Goal: Transaction & Acquisition: Purchase product/service

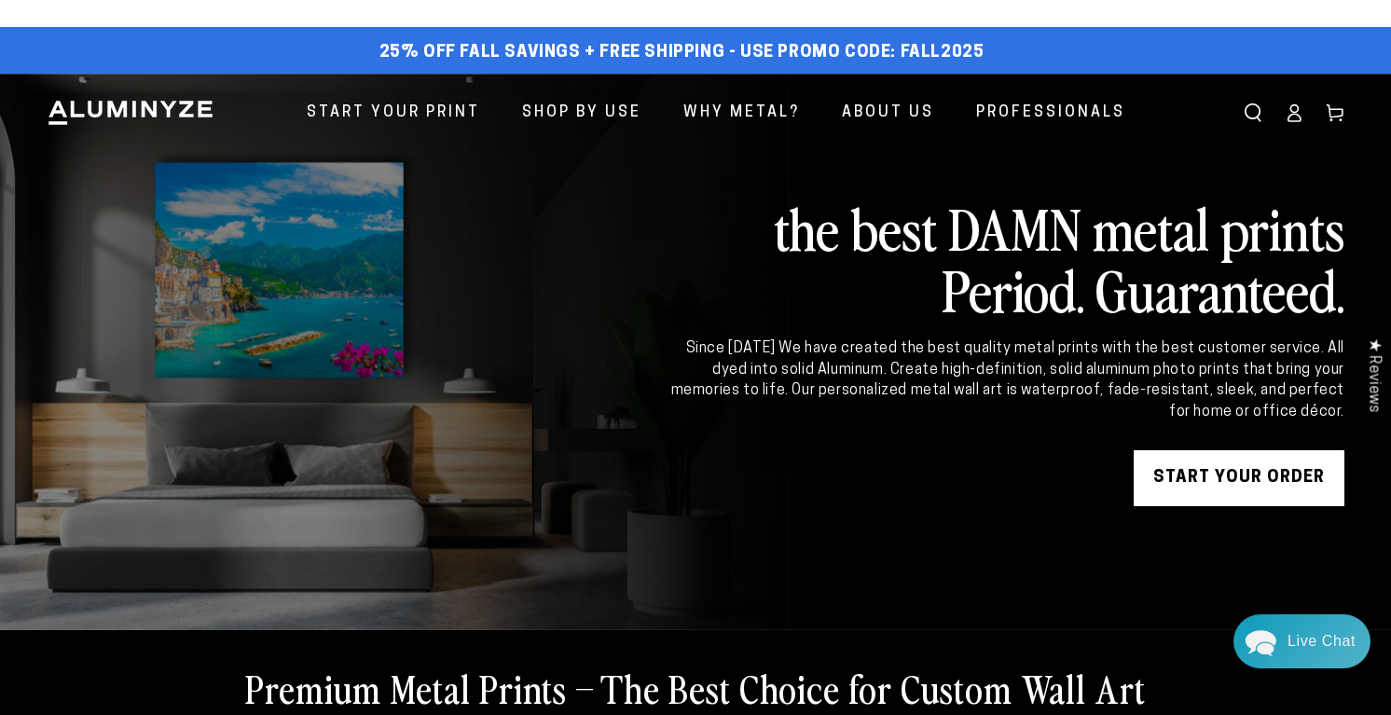
click at [1166, 506] on link "START YOUR Order" at bounding box center [1239, 478] width 211 height 56
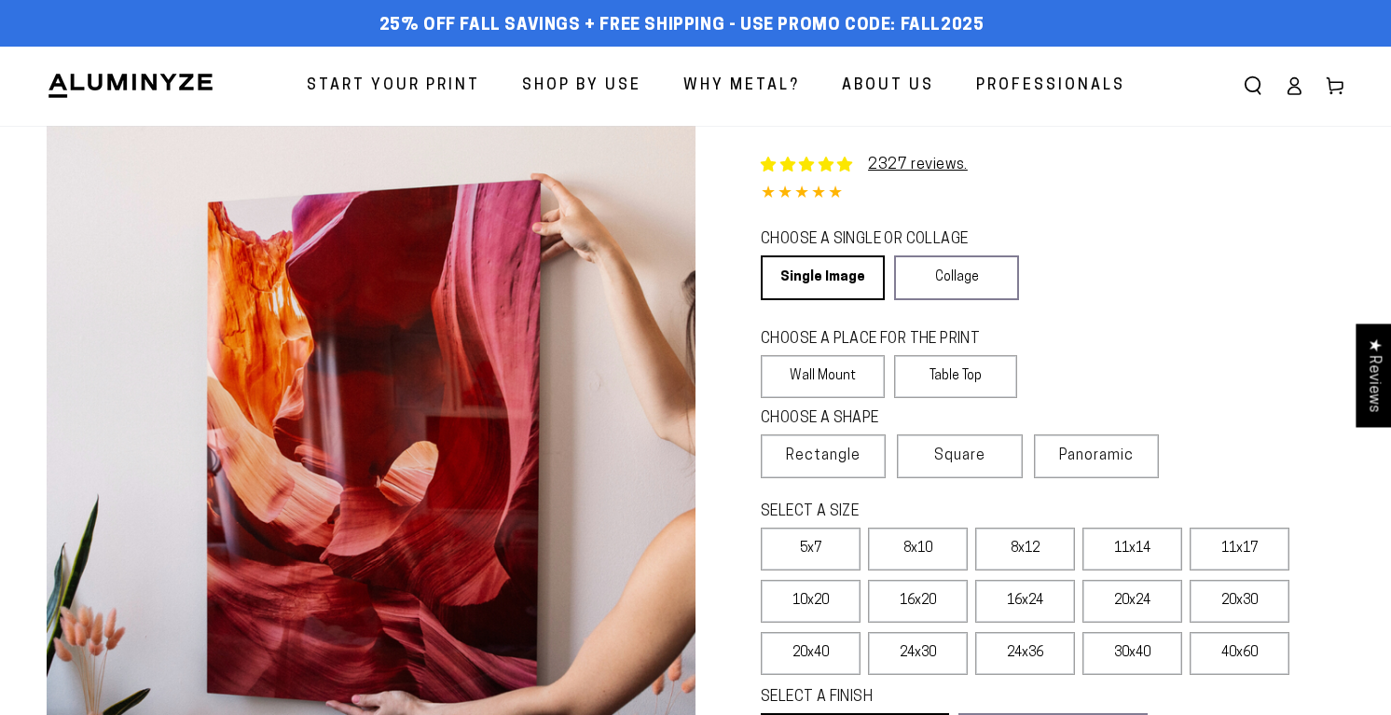
select select "**********"
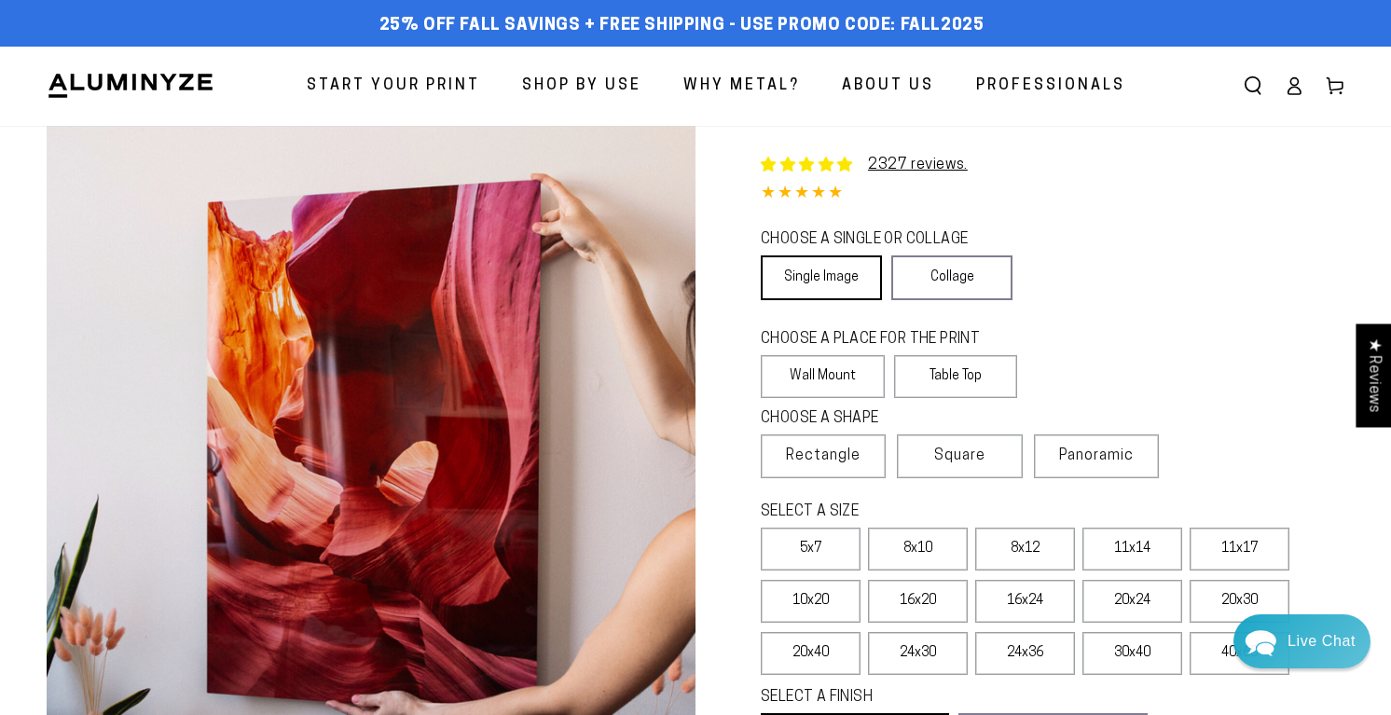
click at [869, 300] on link "Single Image" at bounding box center [821, 277] width 121 height 45
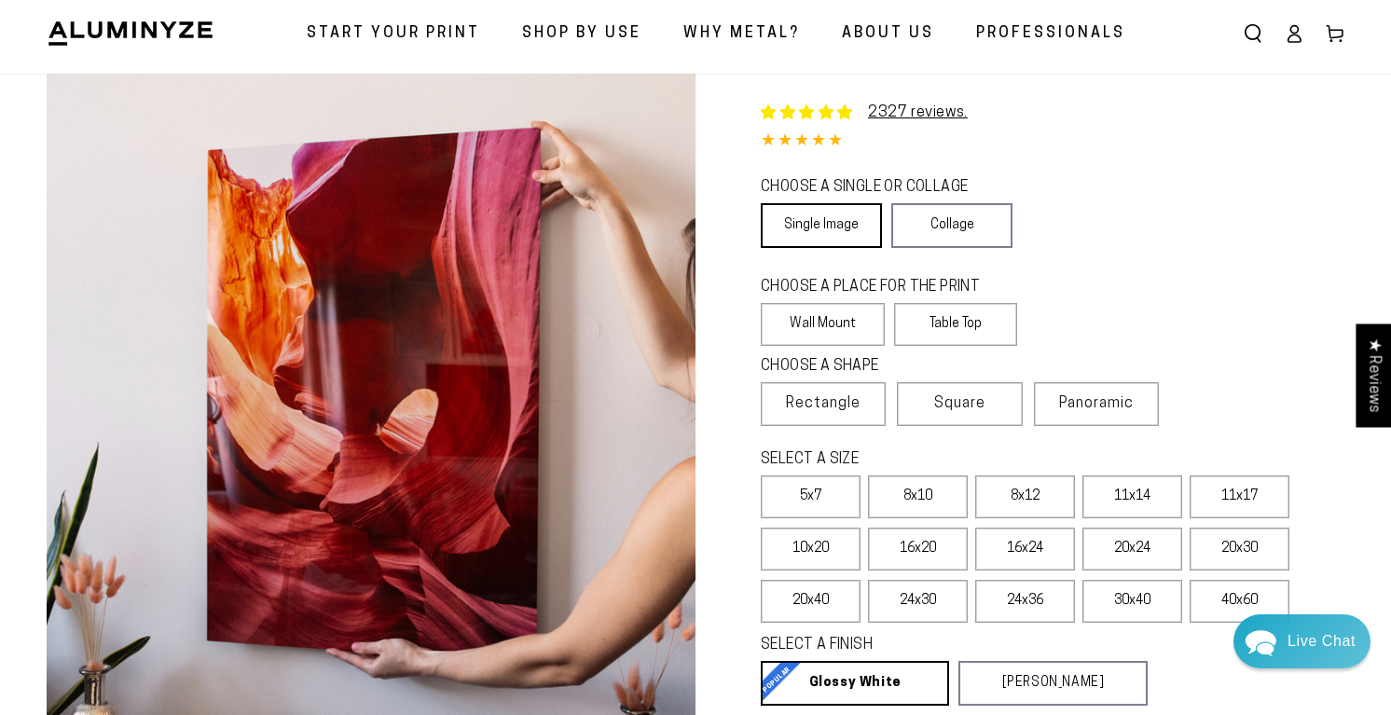
scroll to position [54, 0]
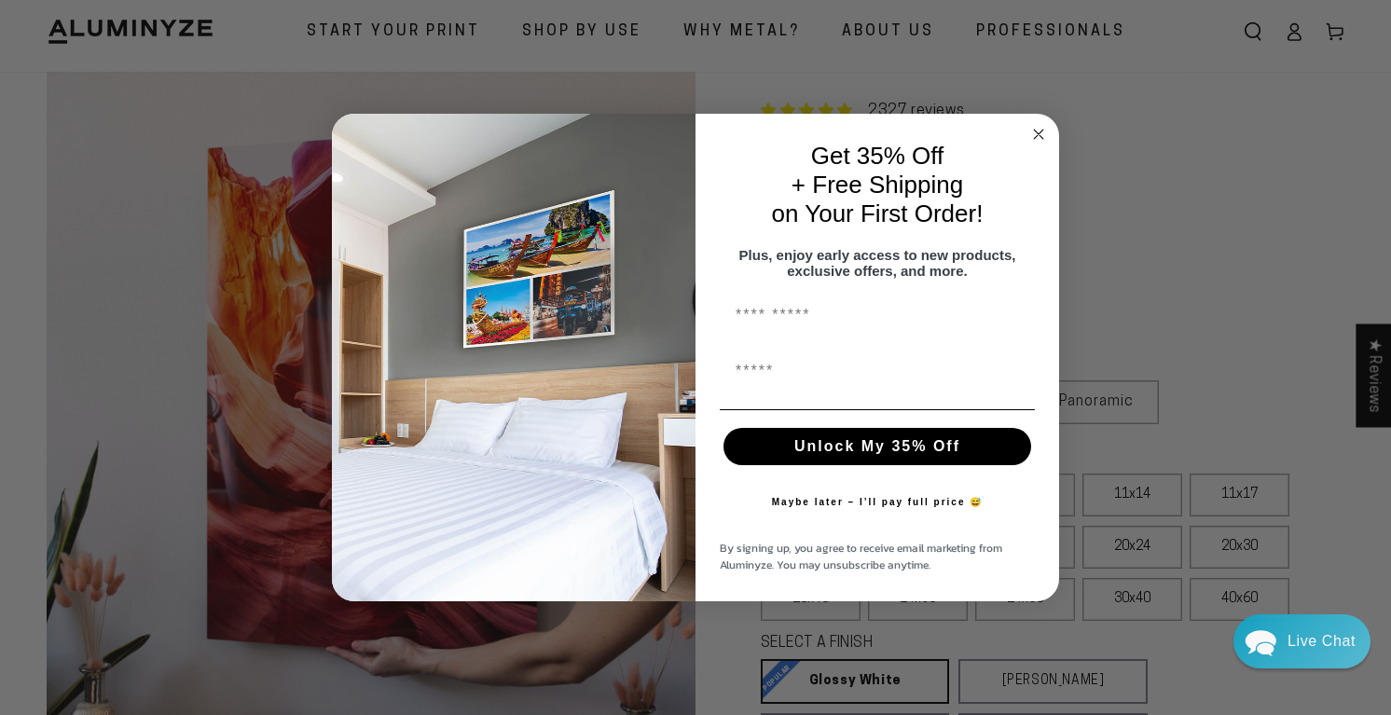
click at [1036, 130] on icon "Close dialog" at bounding box center [1038, 134] width 9 height 9
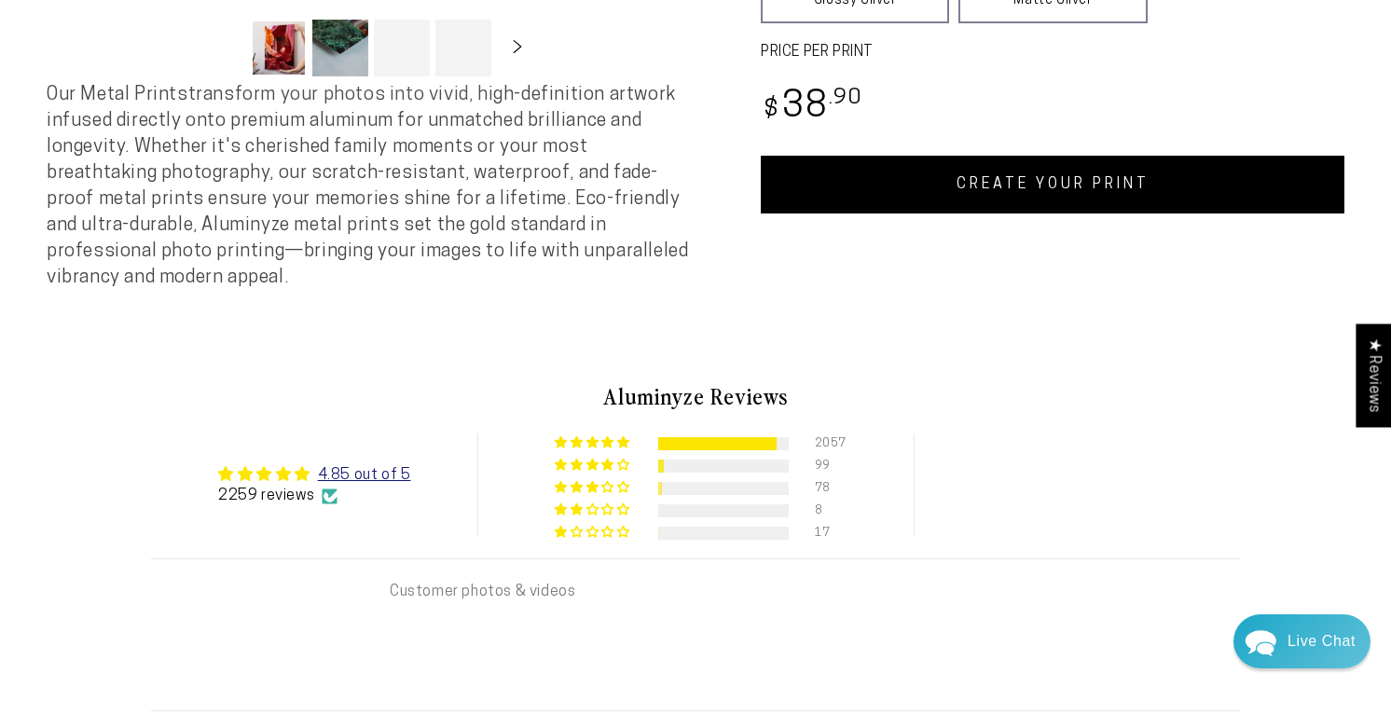
scroll to position [790, 0]
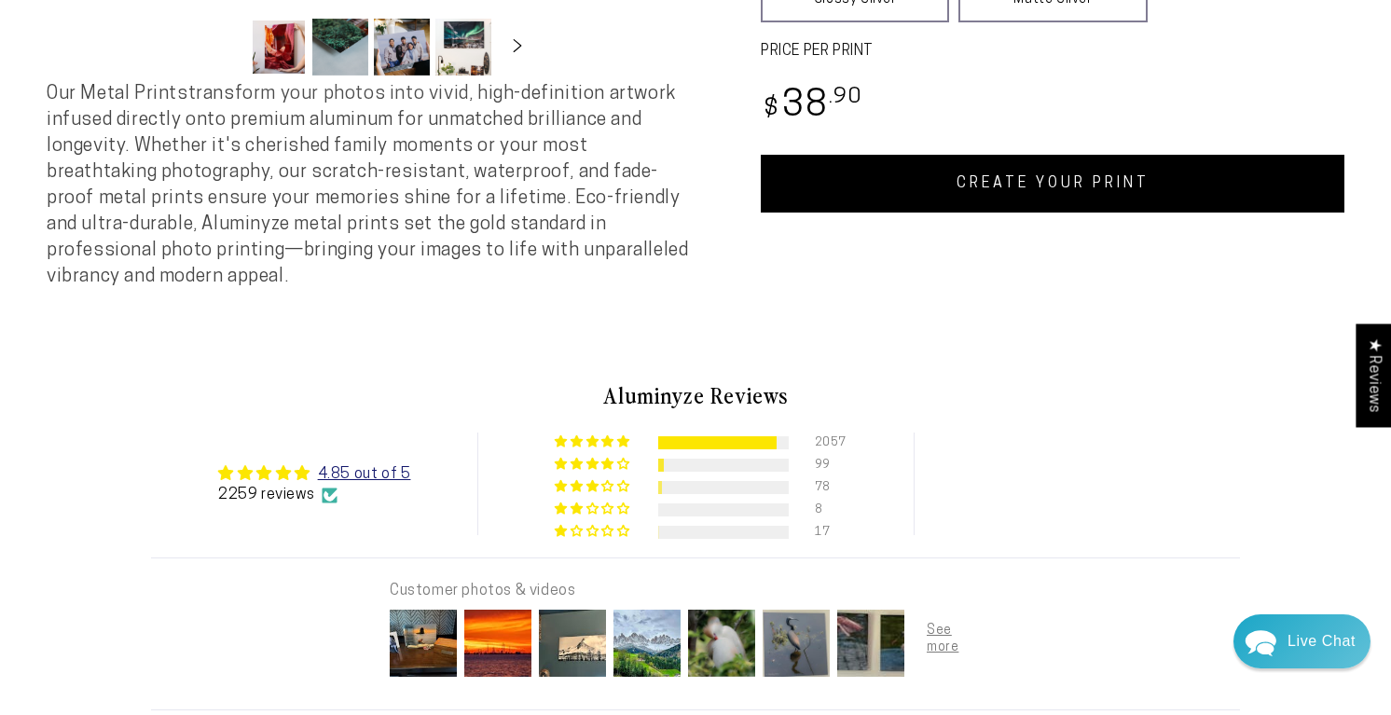
click at [1066, 213] on link "CREATE YOUR PRINT" at bounding box center [1053, 184] width 584 height 58
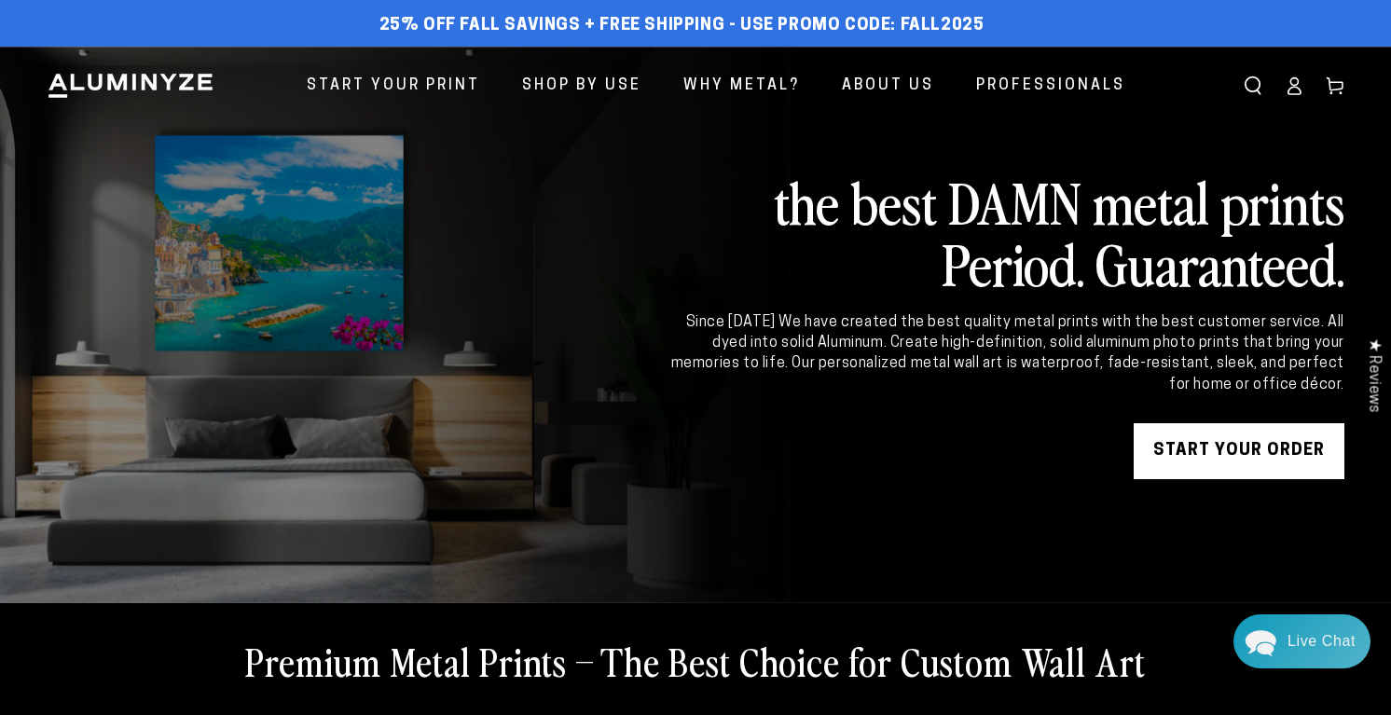
click at [1285, 95] on icon at bounding box center [1294, 85] width 19 height 19
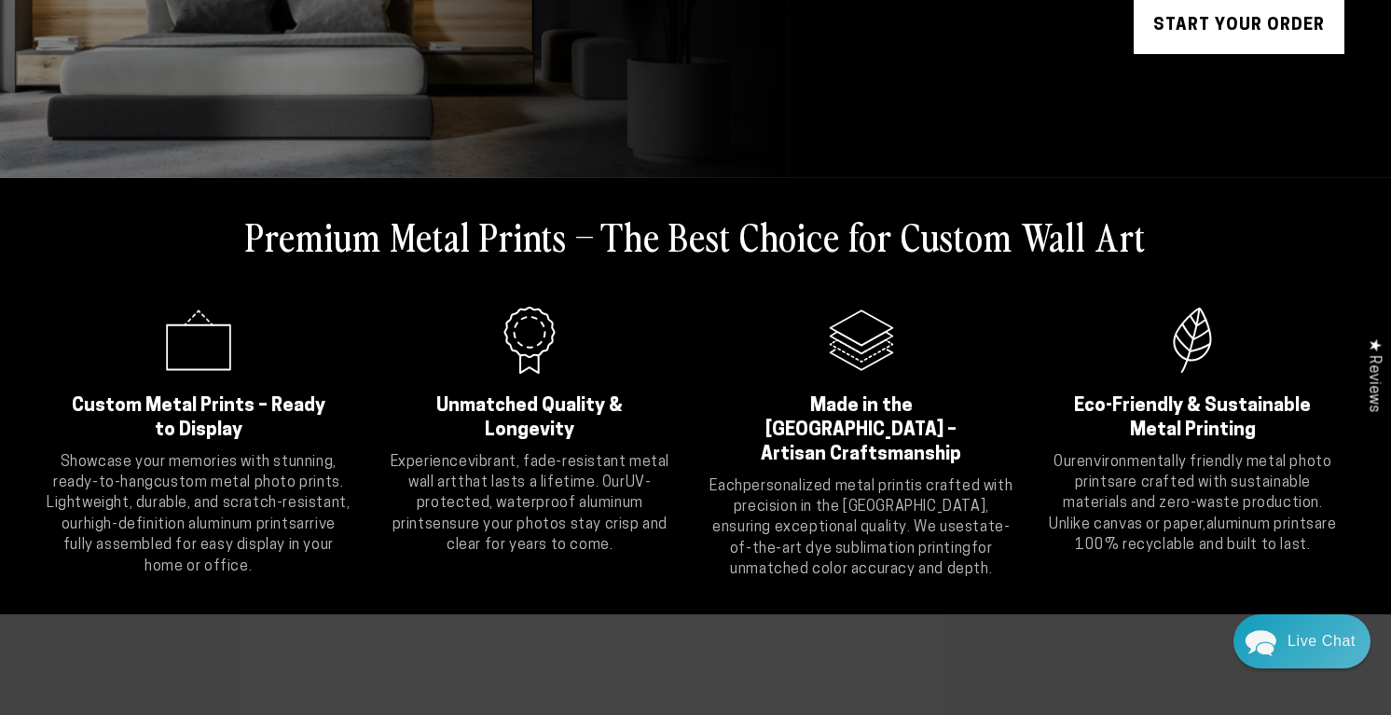
click at [1152, 54] on link "START YOUR Order" at bounding box center [1239, 26] width 211 height 56
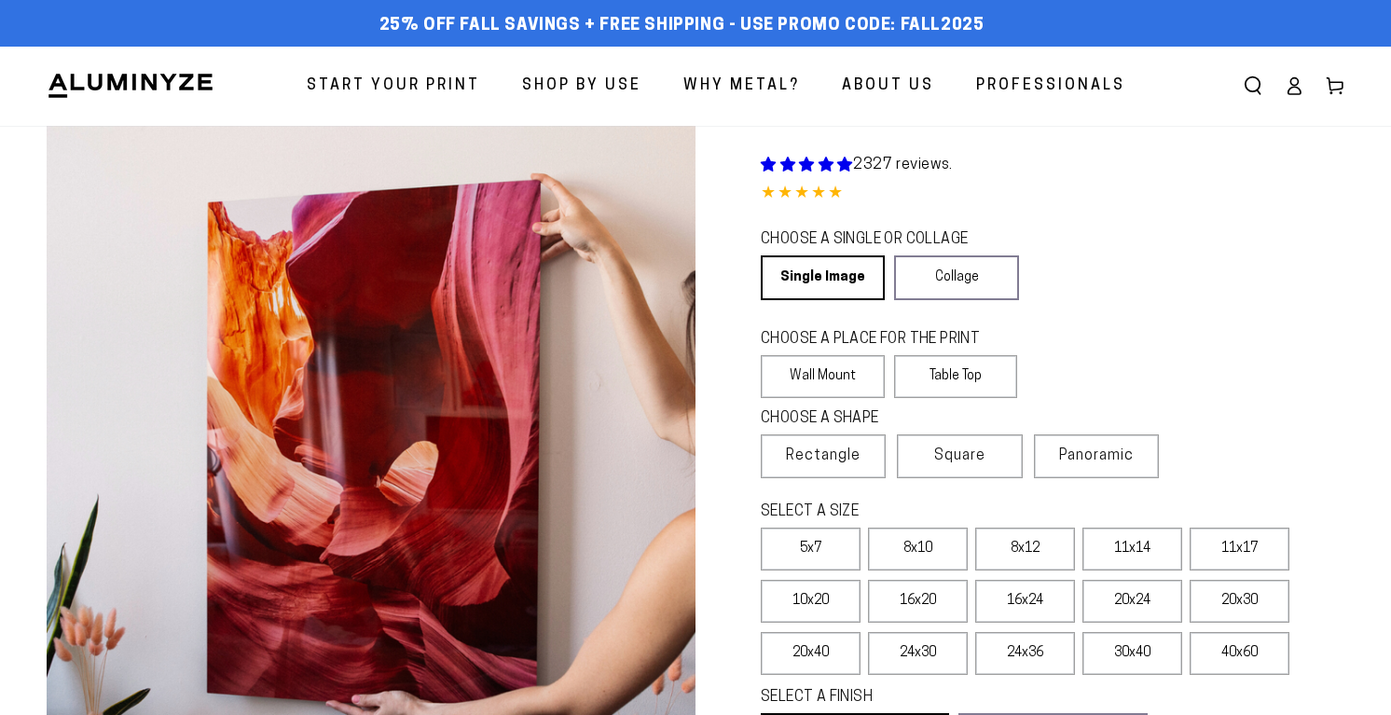
select select "**********"
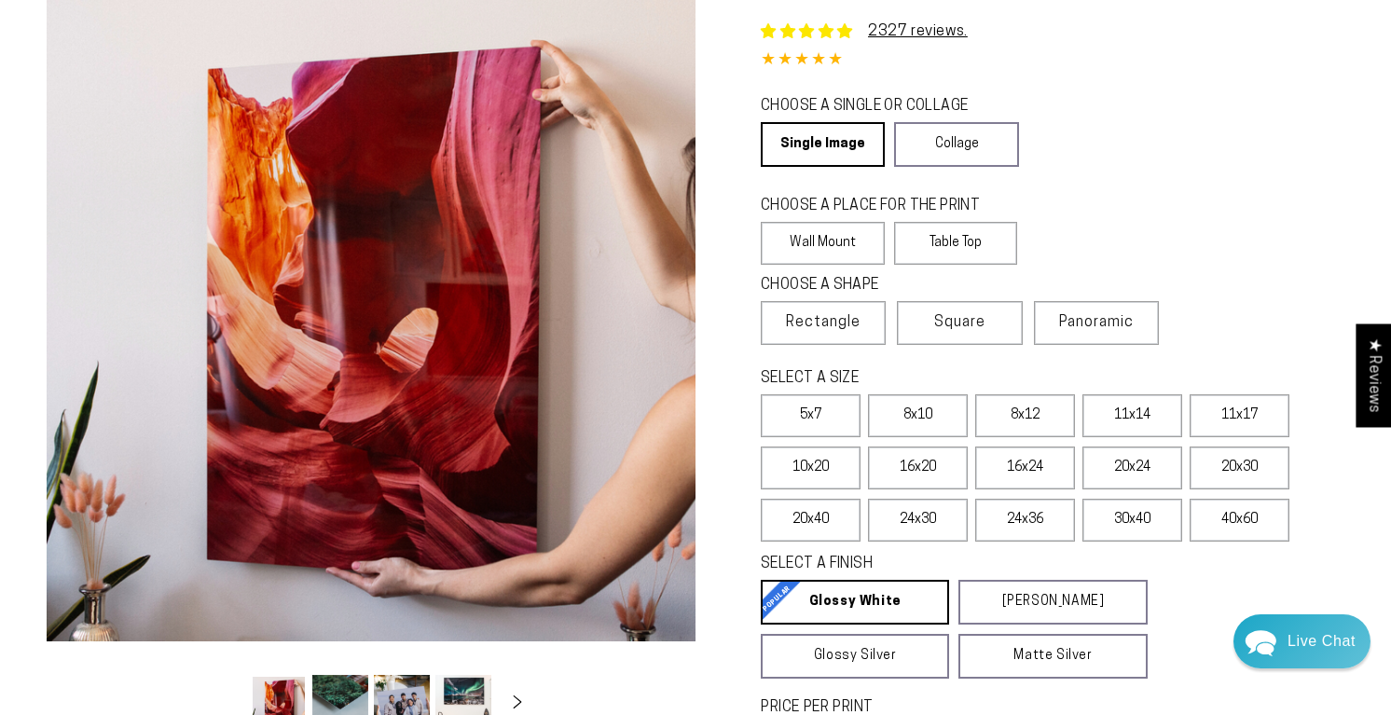
scroll to position [162, 0]
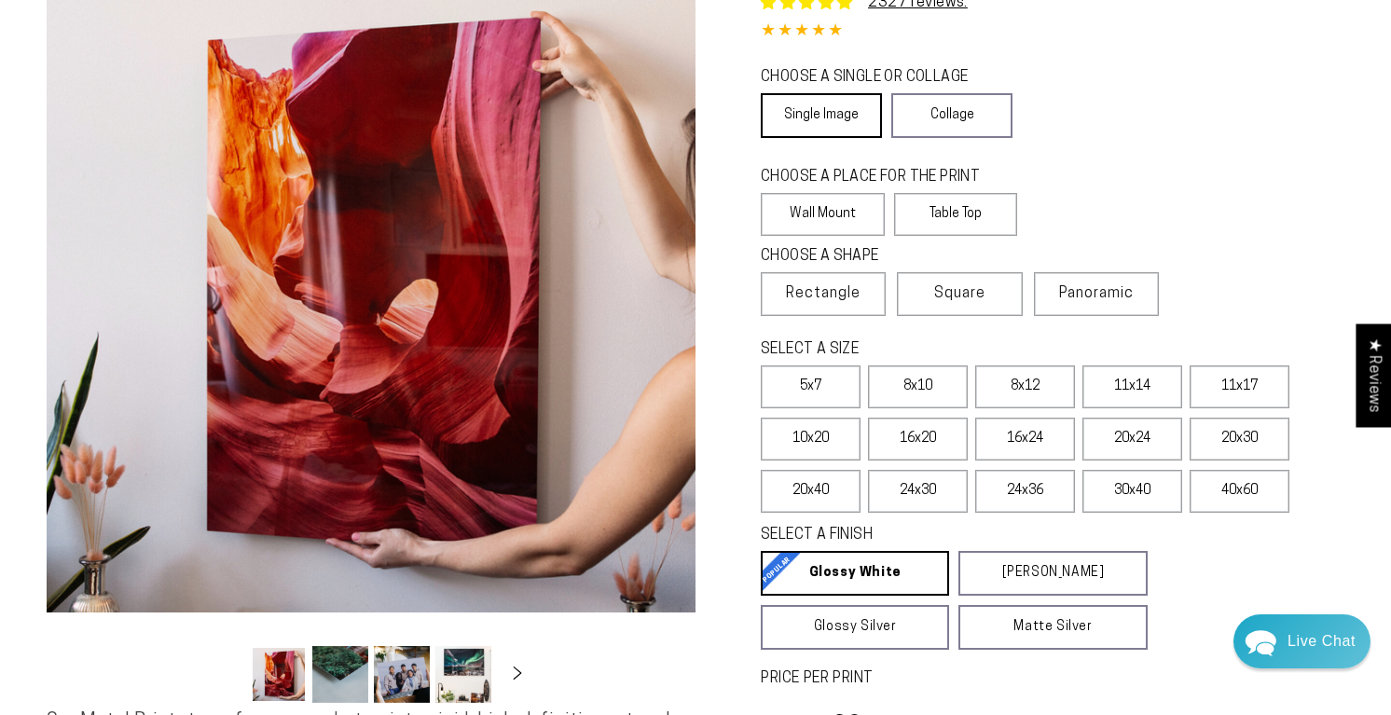
click at [864, 138] on link "Single Image" at bounding box center [821, 115] width 121 height 45
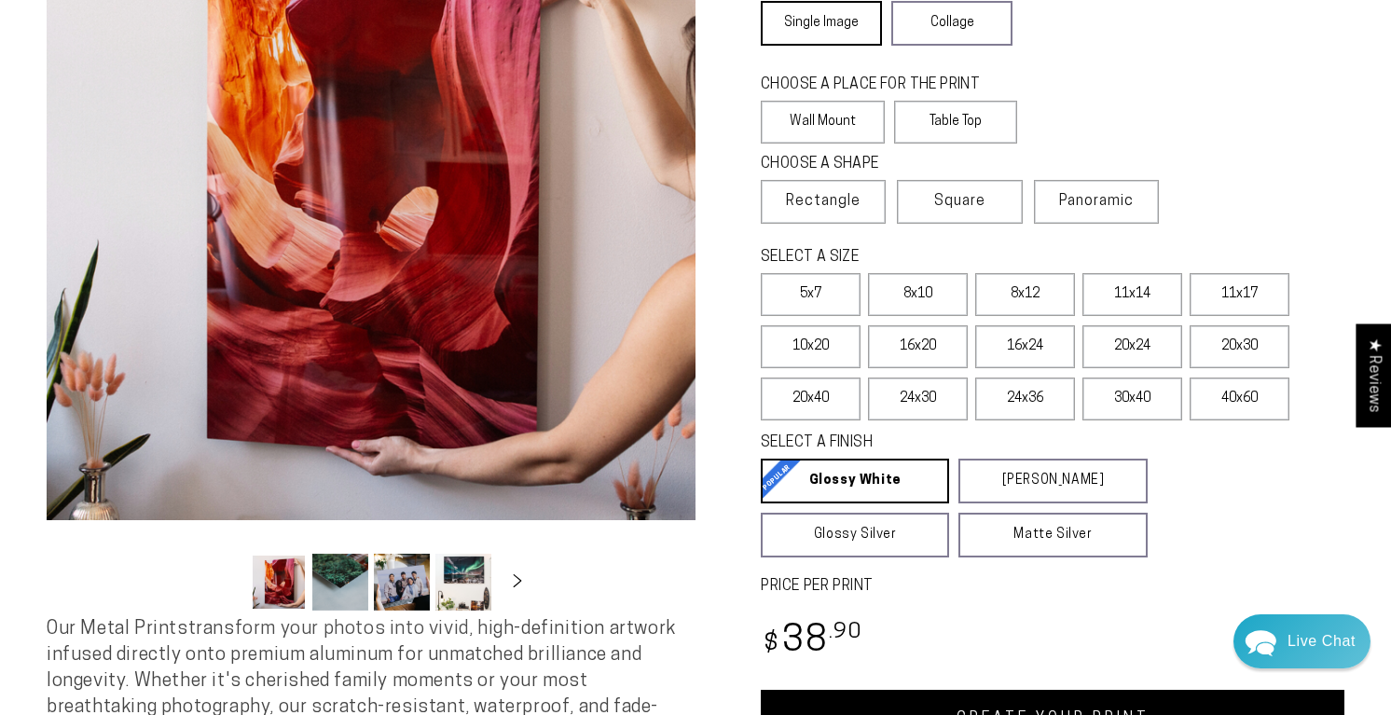
scroll to position [257, 0]
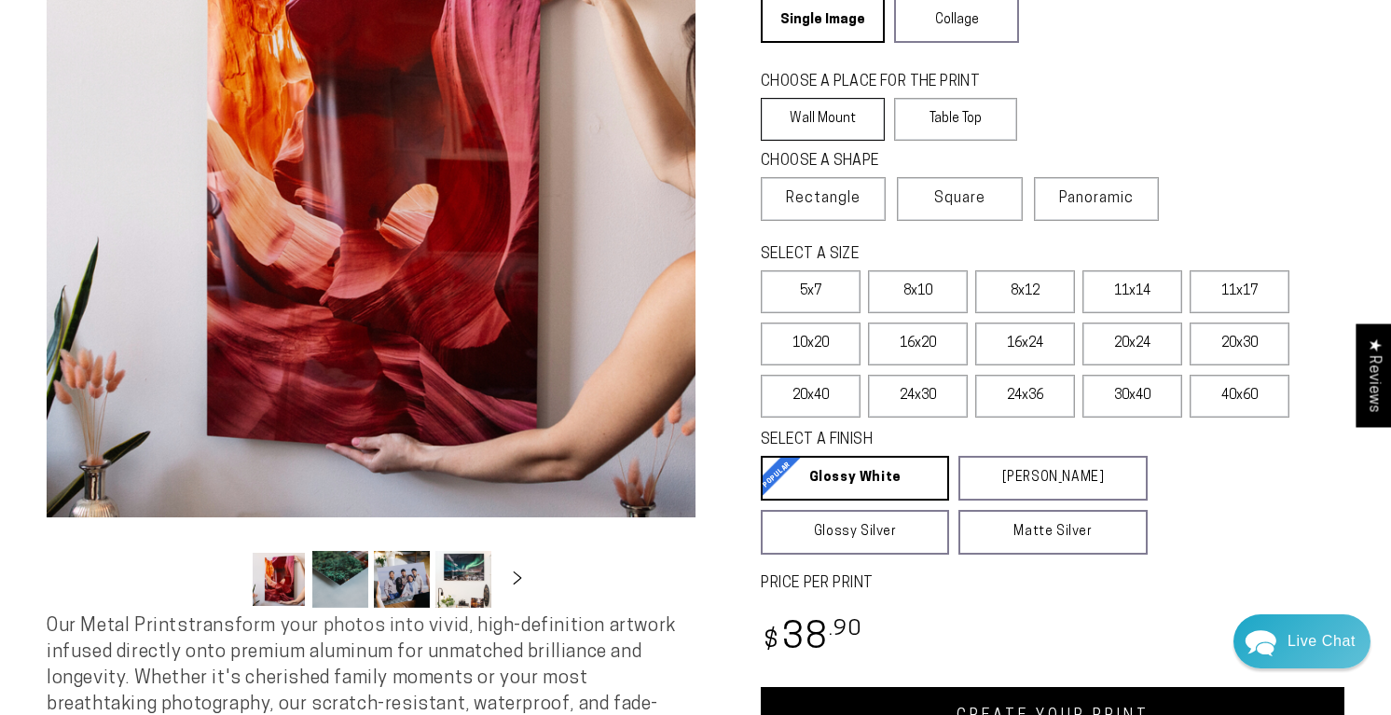
click at [853, 141] on label "Wall Mount" at bounding box center [823, 119] width 124 height 43
click at [861, 210] on span "Rectangle" at bounding box center [823, 198] width 75 height 22
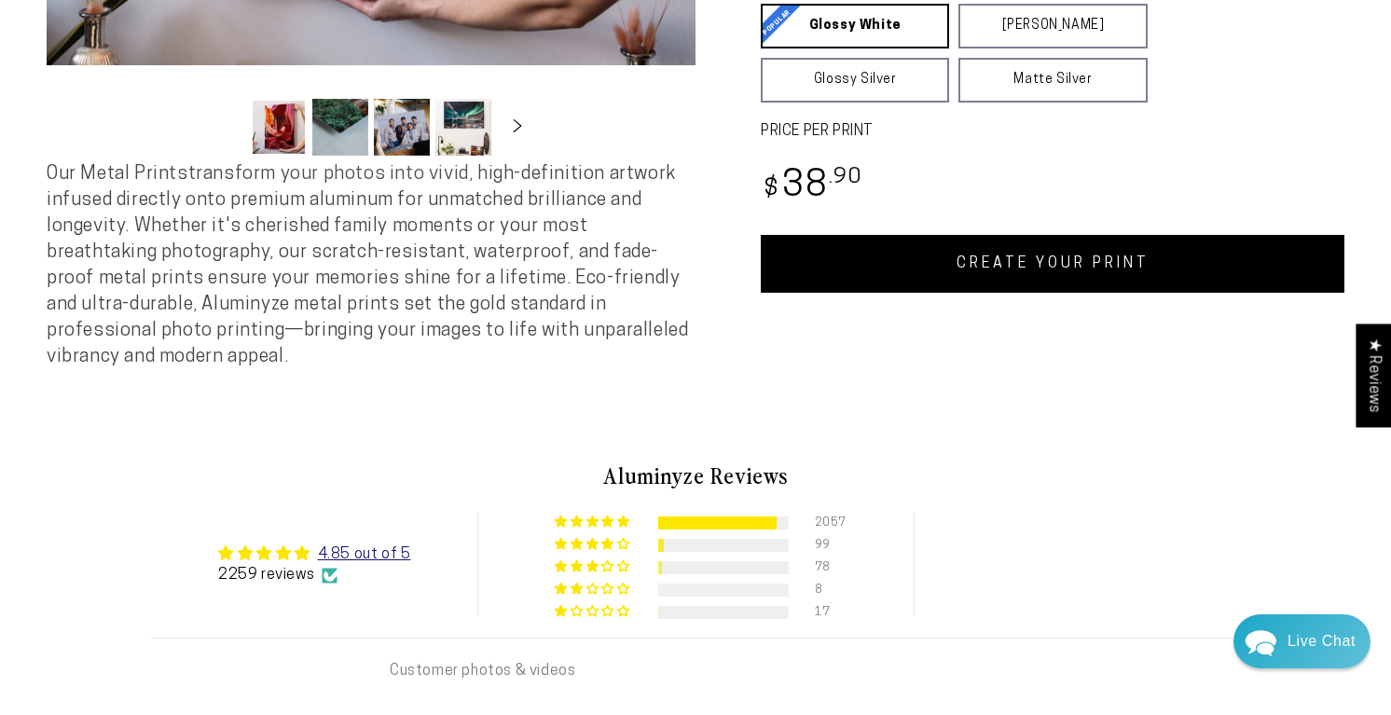
scroll to position [713, 0]
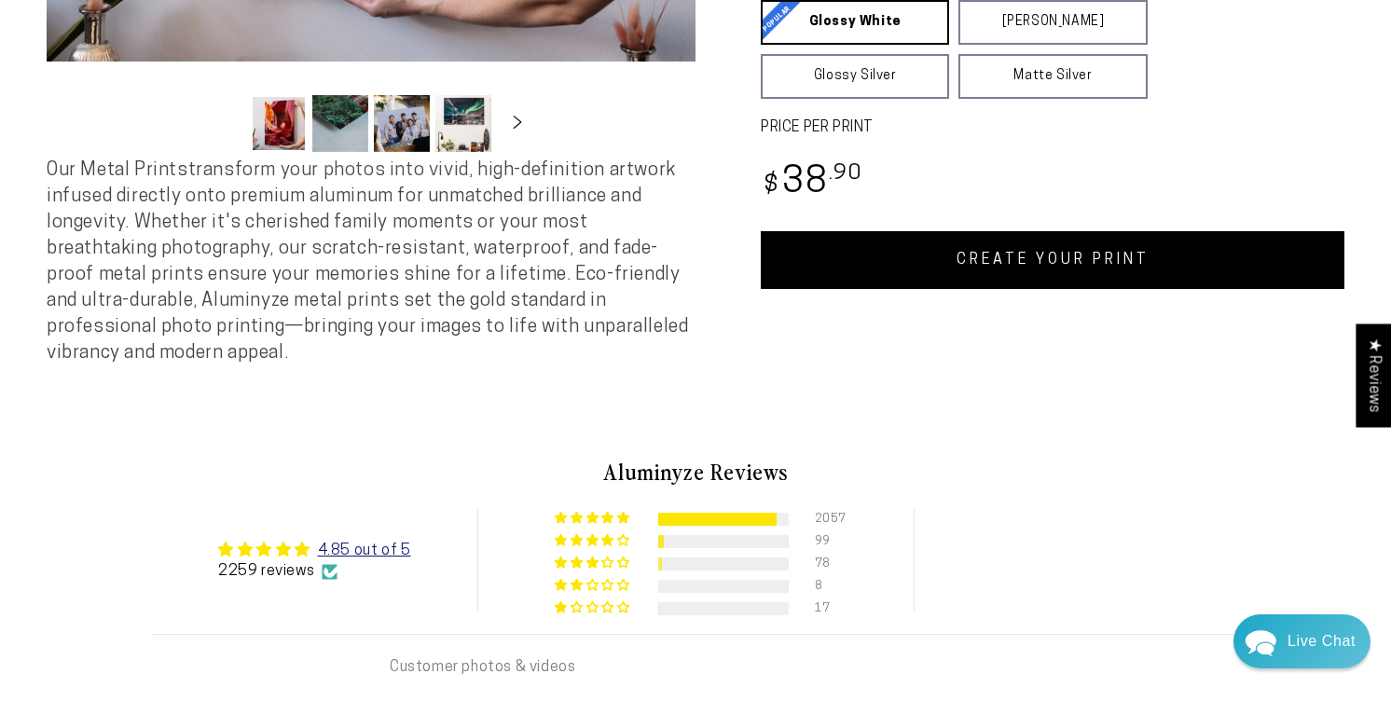
click at [1066, 289] on link "CREATE YOUR PRINT" at bounding box center [1053, 260] width 584 height 58
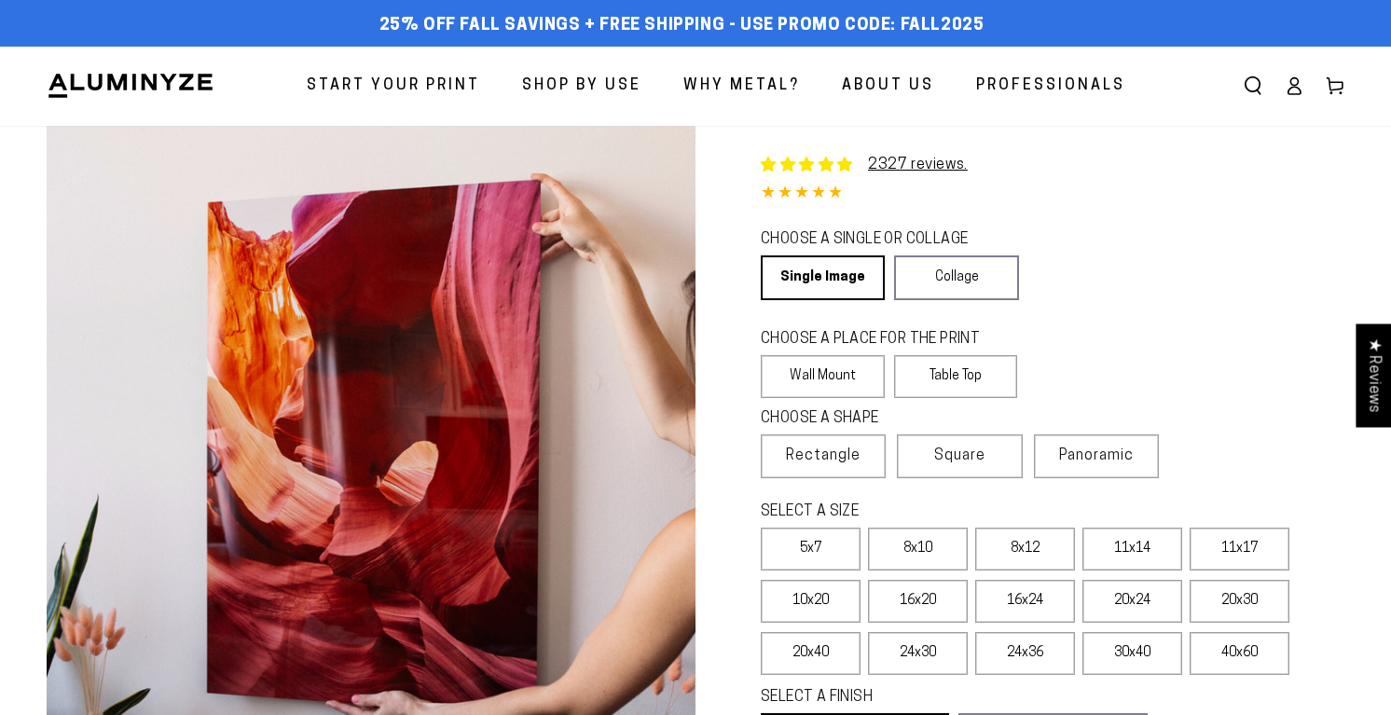
select select "**********"
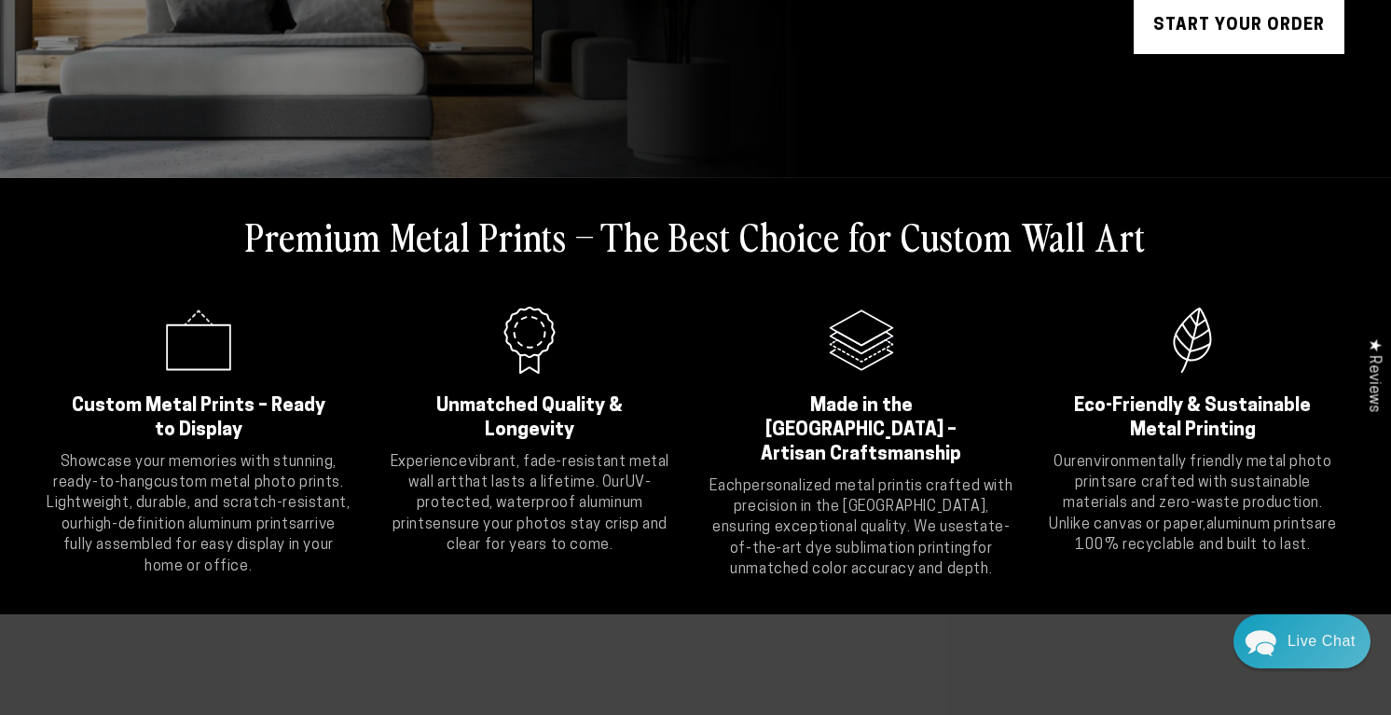
click at [1155, 54] on link "START YOUR Order" at bounding box center [1239, 26] width 211 height 56
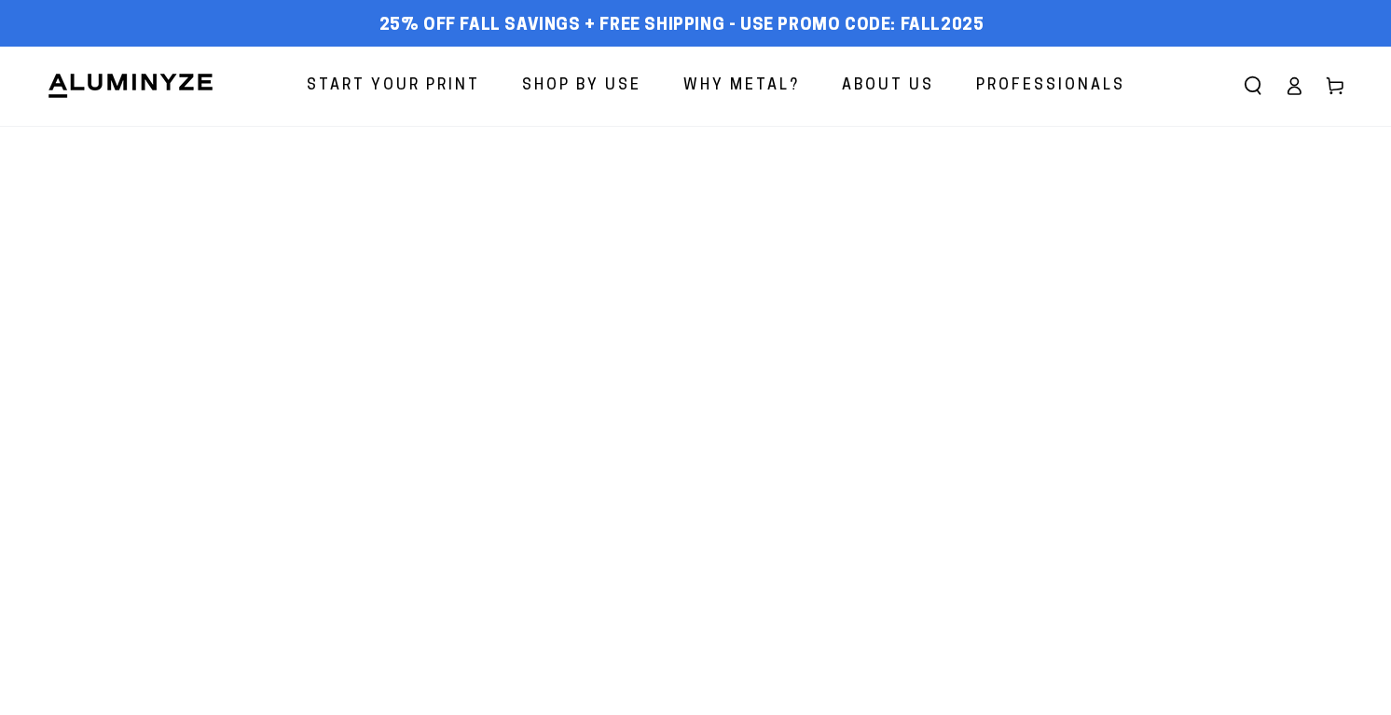
select select "**********"
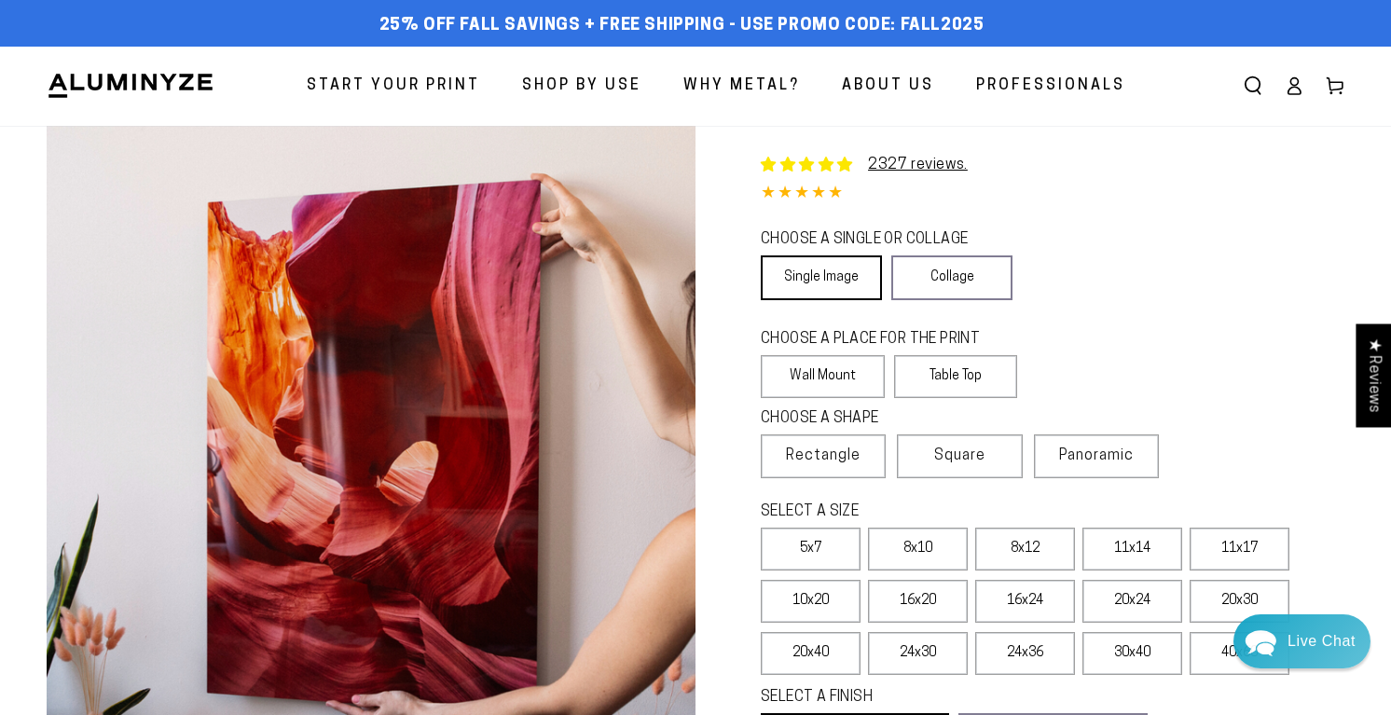
click at [875, 300] on link "Single Image" at bounding box center [821, 277] width 121 height 45
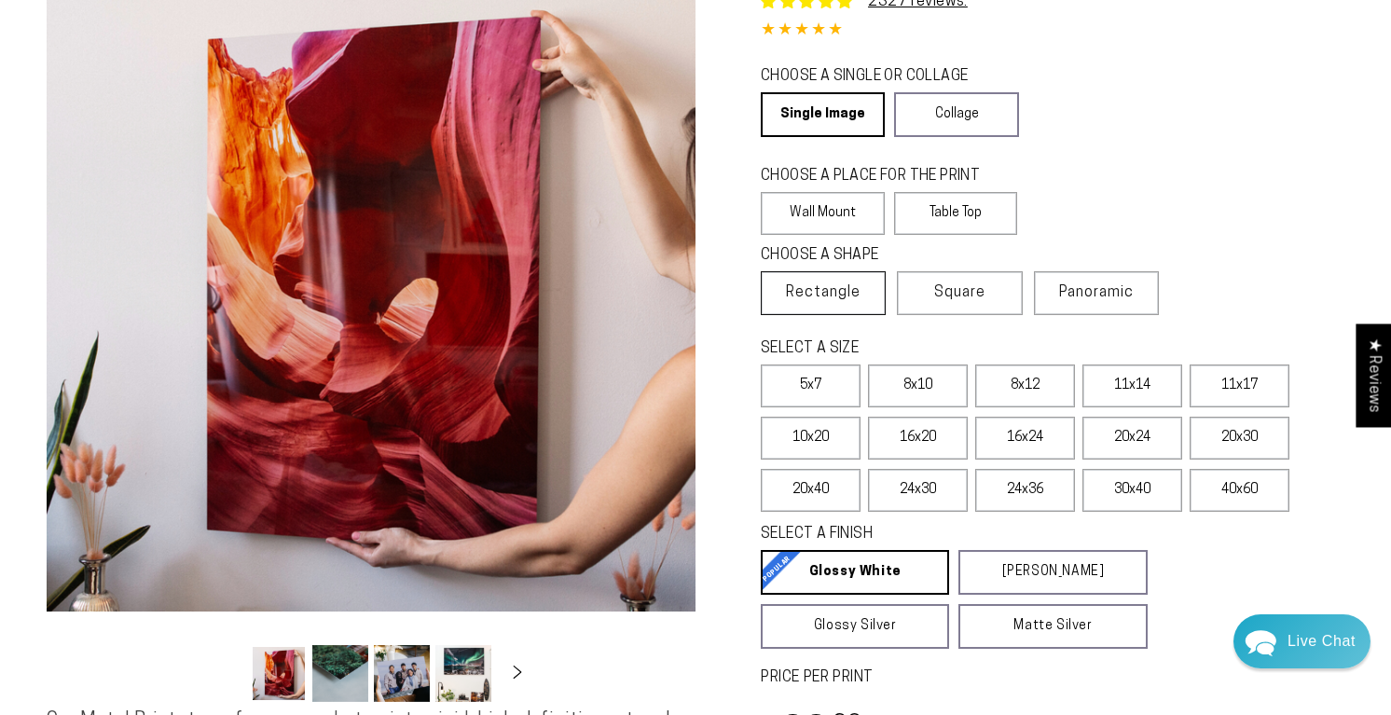
click at [861, 304] on span "Rectangle" at bounding box center [823, 293] width 75 height 22
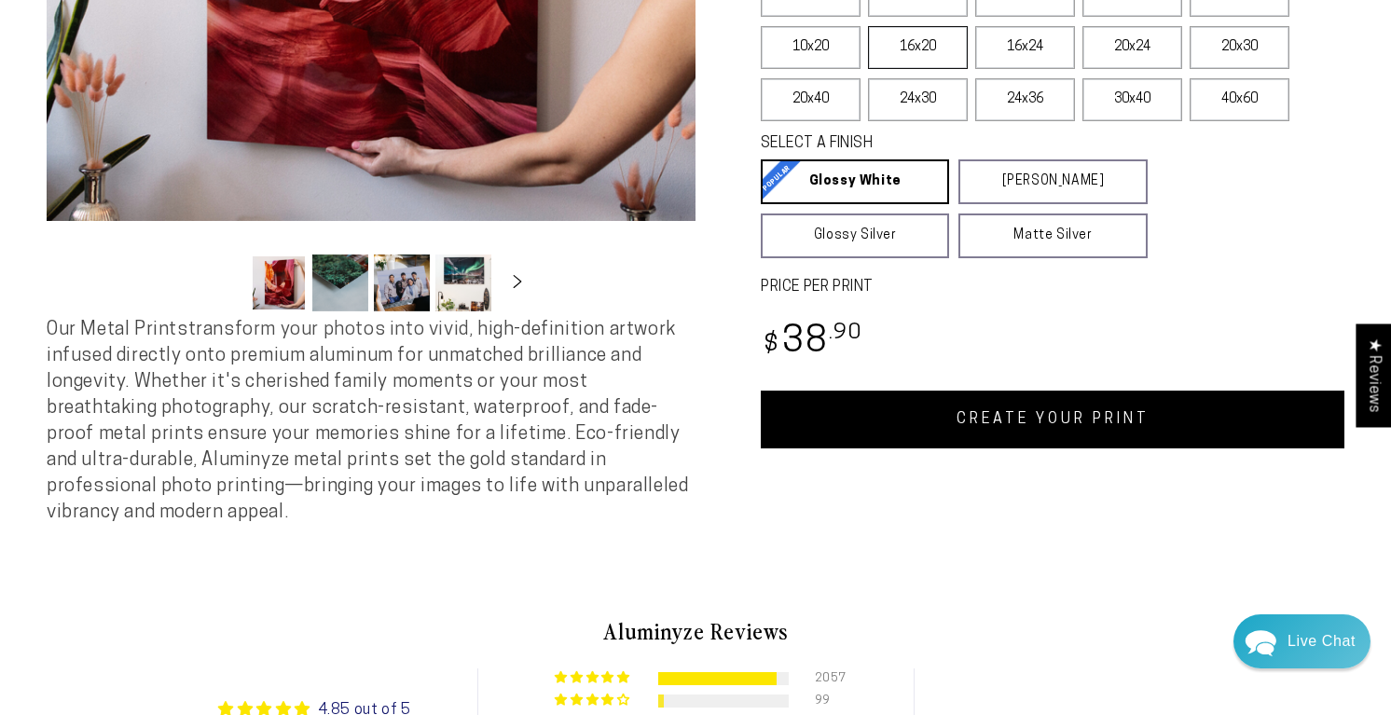
scroll to position [561, 0]
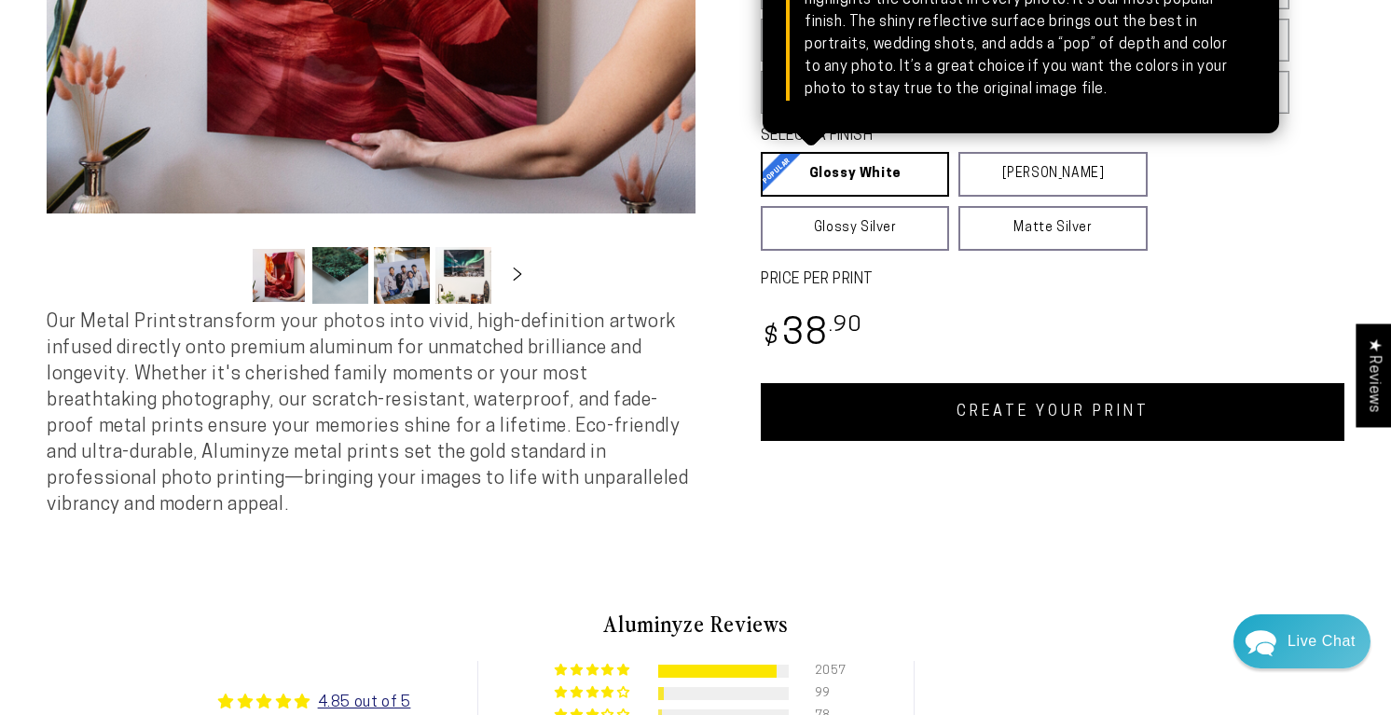
click at [921, 197] on link "Glossy White Glossy White Our bright white glossy surface increases color satur…" at bounding box center [855, 174] width 188 height 45
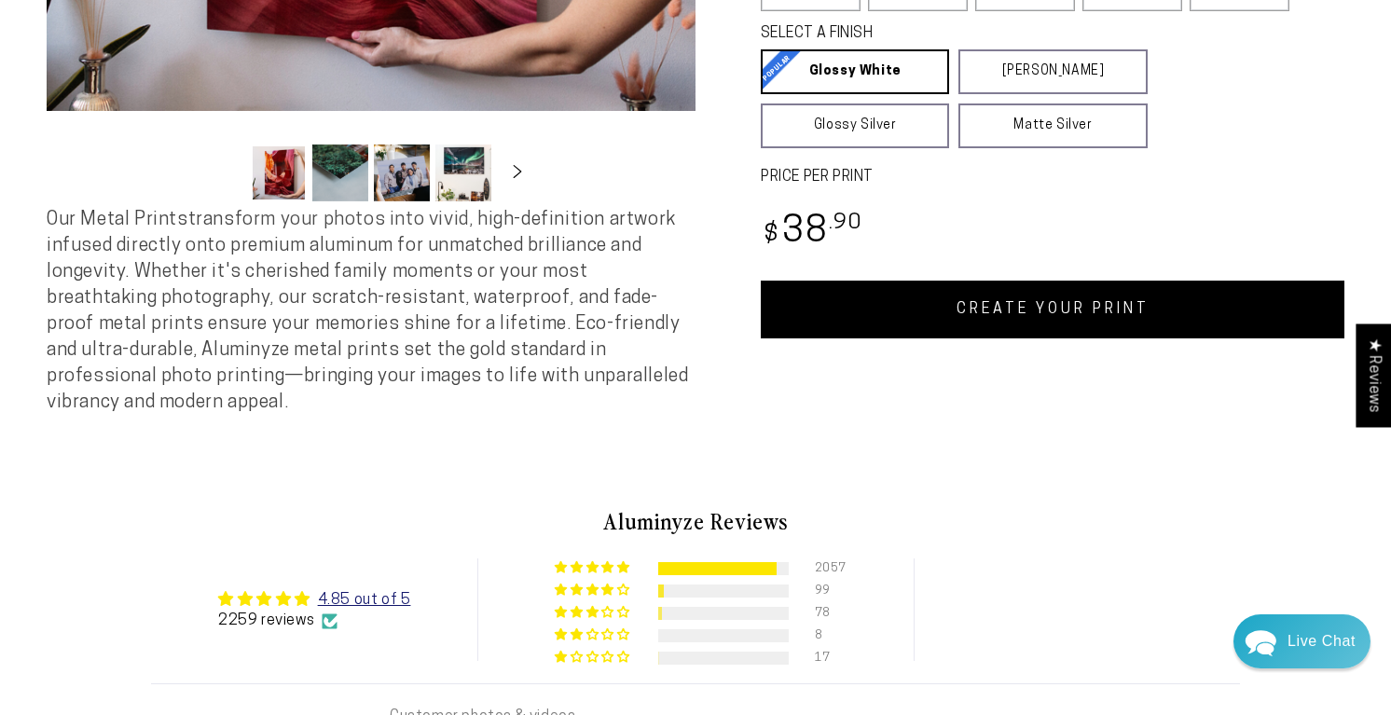
scroll to position [689, 0]
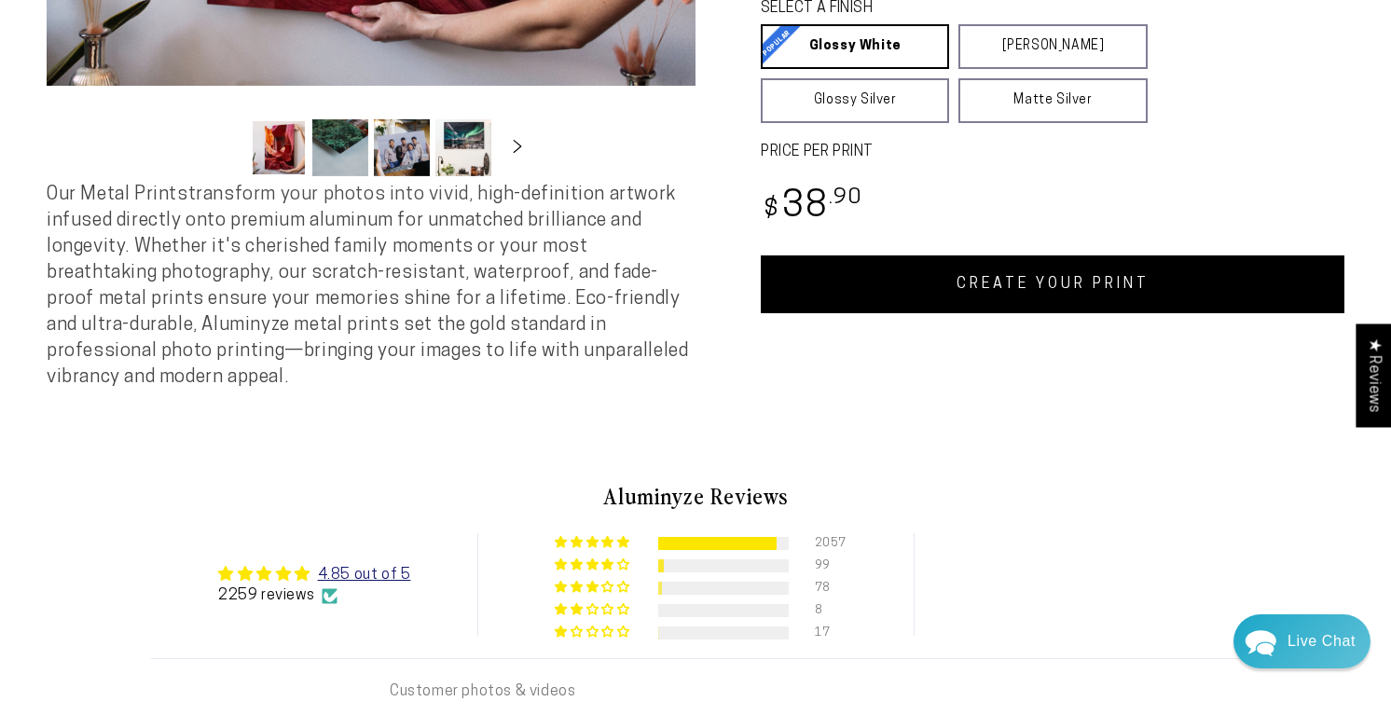
click at [1023, 313] on link "CREATE YOUR PRINT" at bounding box center [1053, 284] width 584 height 58
